Goal: Communication & Community: Share content

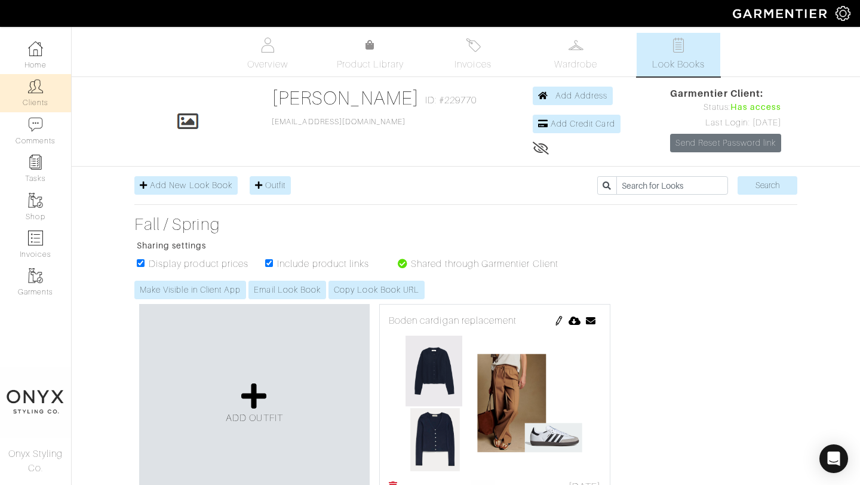
click at [47, 96] on link "Clients" at bounding box center [35, 93] width 71 height 38
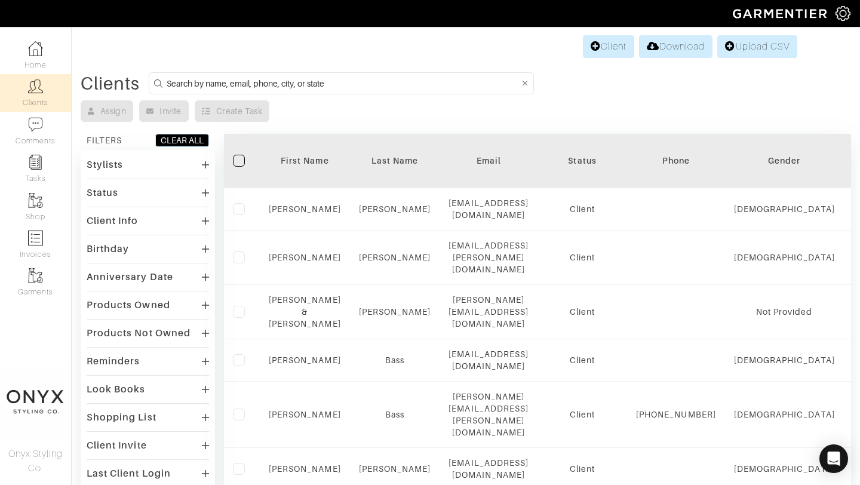
click at [265, 82] on input at bounding box center [343, 83] width 353 height 15
type input "[PERSON_NAME]"
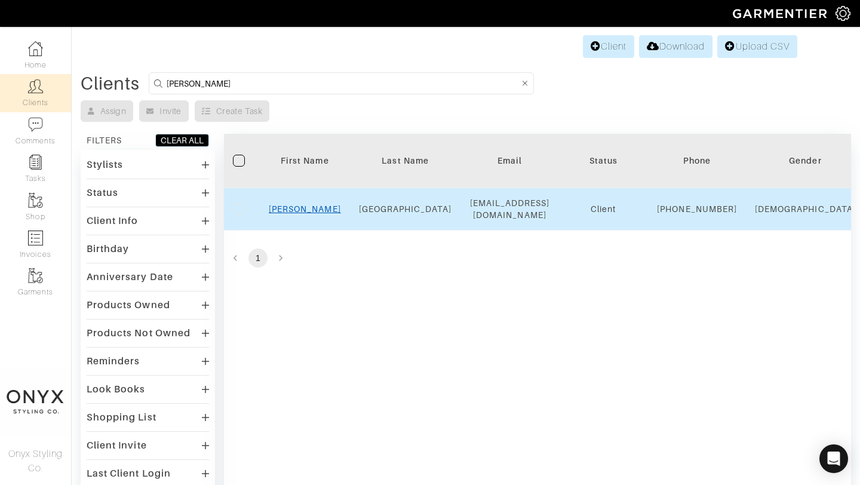
click at [307, 212] on link "[PERSON_NAME]" at bounding box center [305, 209] width 72 height 10
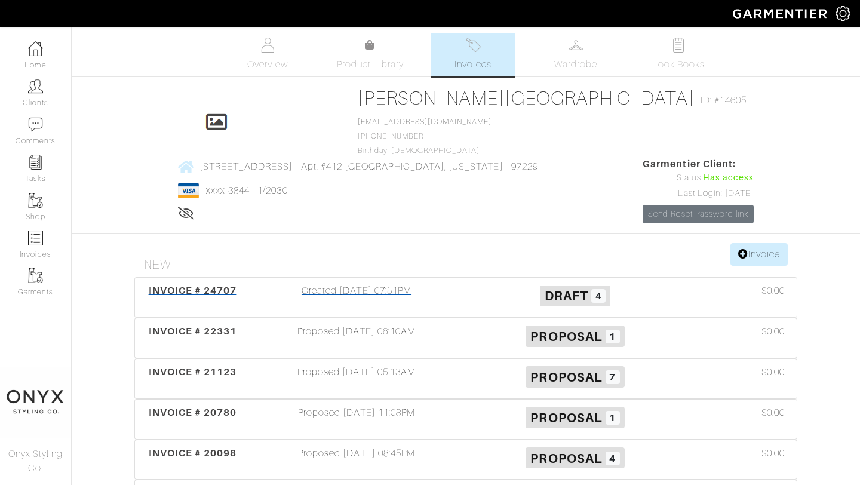
click at [190, 285] on span "INVOICE # 24707" at bounding box center [193, 290] width 88 height 11
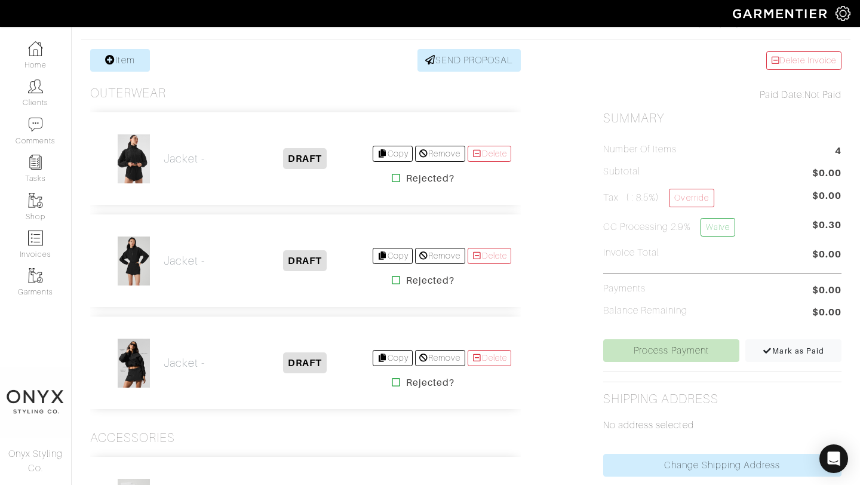
scroll to position [170, 0]
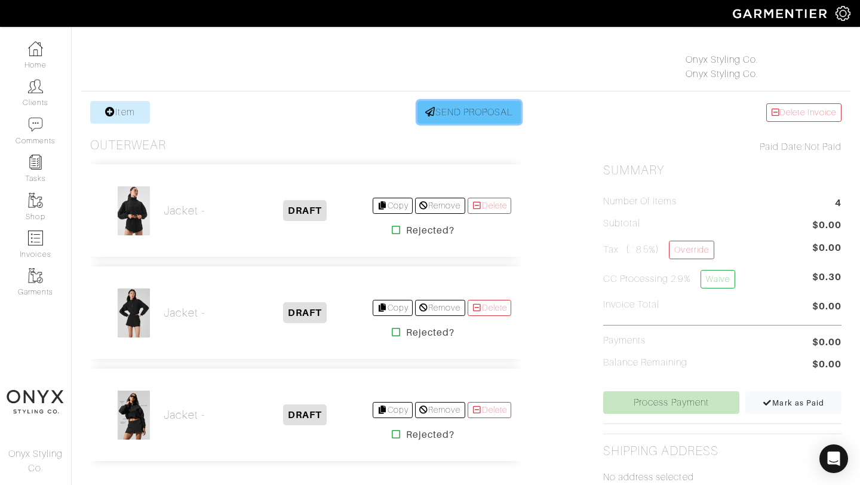
click at [485, 119] on link "SEND PROPOSAL" at bounding box center [469, 112] width 104 height 23
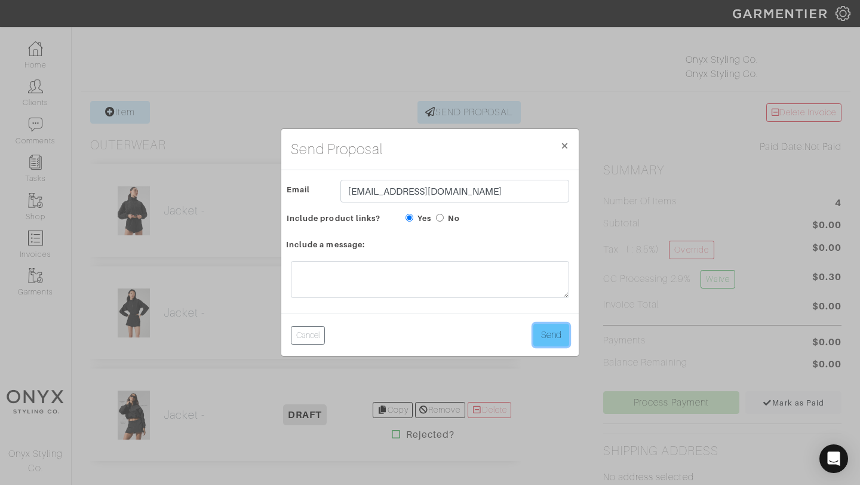
click at [559, 338] on button "Send" at bounding box center [551, 335] width 36 height 23
